Goal: Navigation & Orientation: Find specific page/section

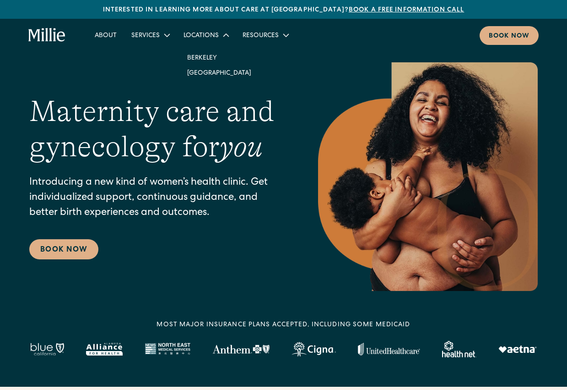
click at [212, 34] on div "Locations" at bounding box center [201, 36] width 35 height 10
click at [201, 54] on link "Berkeley" at bounding box center [219, 57] width 79 height 15
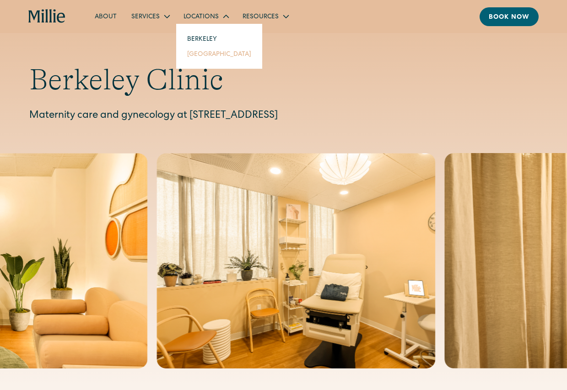
click at [207, 54] on link "[GEOGRAPHIC_DATA]" at bounding box center [219, 53] width 79 height 15
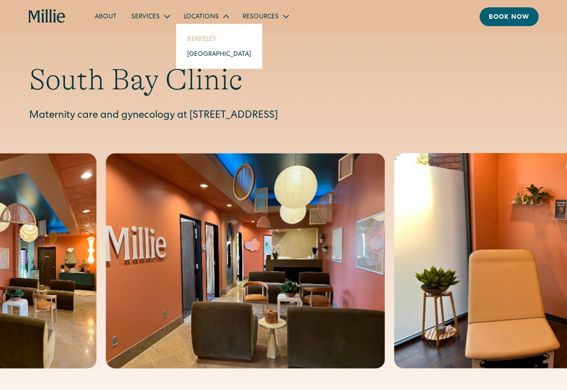
click at [207, 37] on link "Berkeley" at bounding box center [219, 38] width 79 height 15
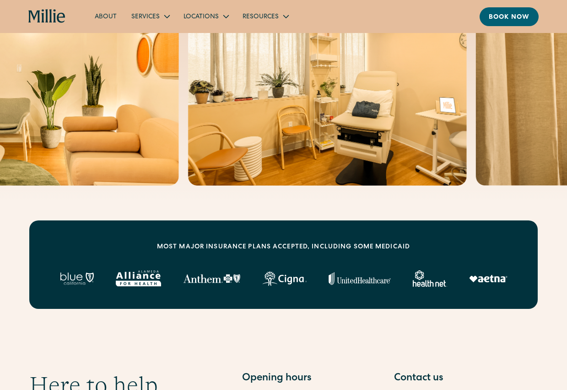
scroll to position [183, 0]
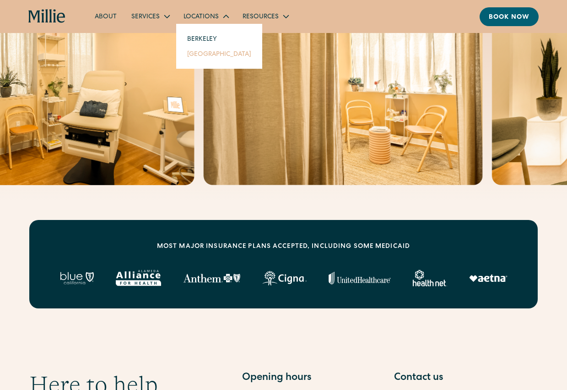
click at [211, 54] on link "[GEOGRAPHIC_DATA]" at bounding box center [219, 53] width 79 height 15
